Goal: Information Seeking & Learning: Learn about a topic

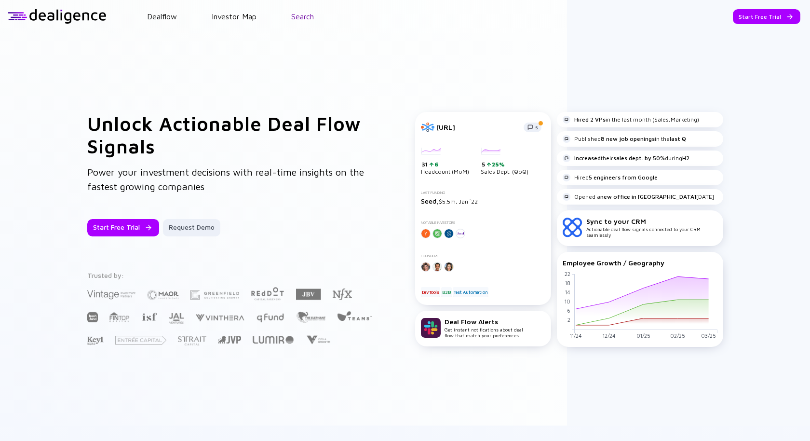
click at [304, 17] on link "Search" at bounding box center [302, 16] width 23 height 9
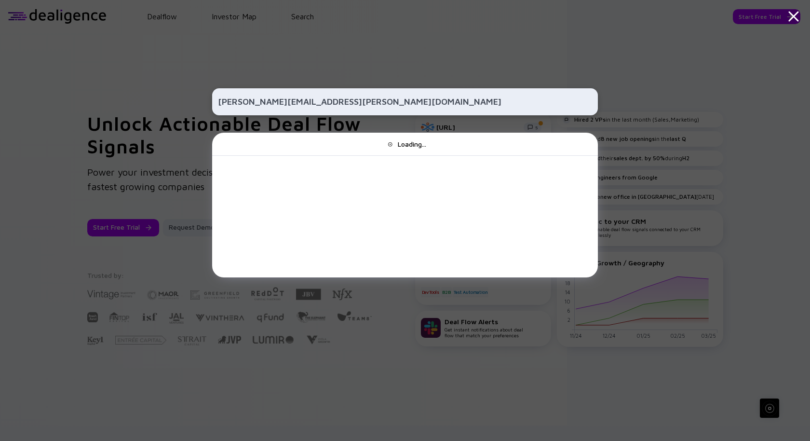
click at [278, 102] on input "[PERSON_NAME][EMAIL_ADDRESS][PERSON_NAME][DOMAIN_NAME]" at bounding box center [405, 101] width 374 height 17
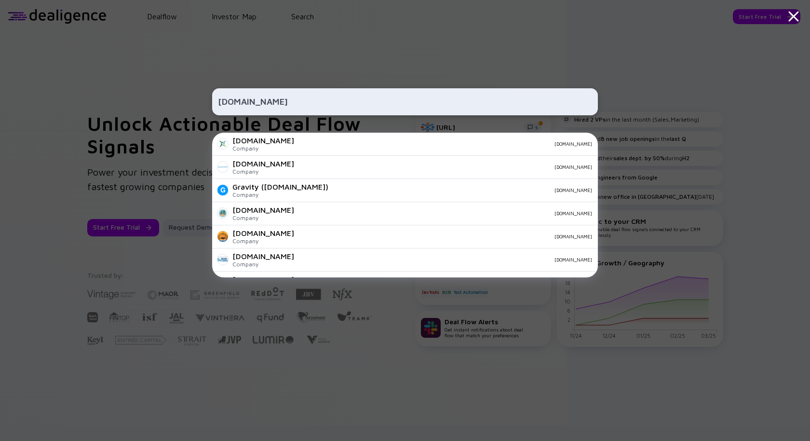
click at [311, 101] on input "[DOMAIN_NAME]" at bounding box center [405, 101] width 374 height 17
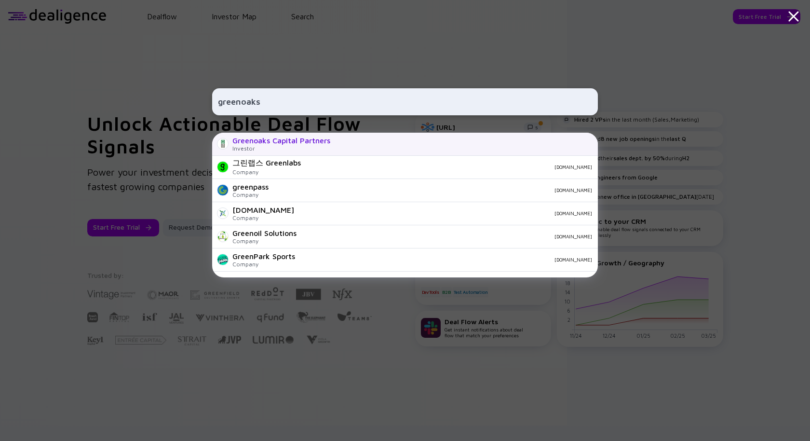
type input "greenoaks"
click at [301, 140] on div "Greenoaks Capital Partners" at bounding box center [281, 140] width 98 height 9
